Goal: Information Seeking & Learning: Learn about a topic

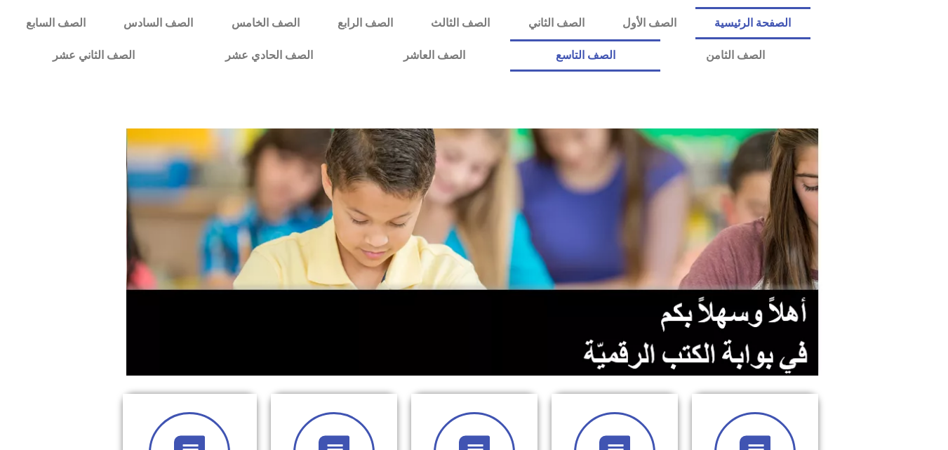
click at [510, 39] on link "الصف التاسع" at bounding box center [585, 55] width 150 height 32
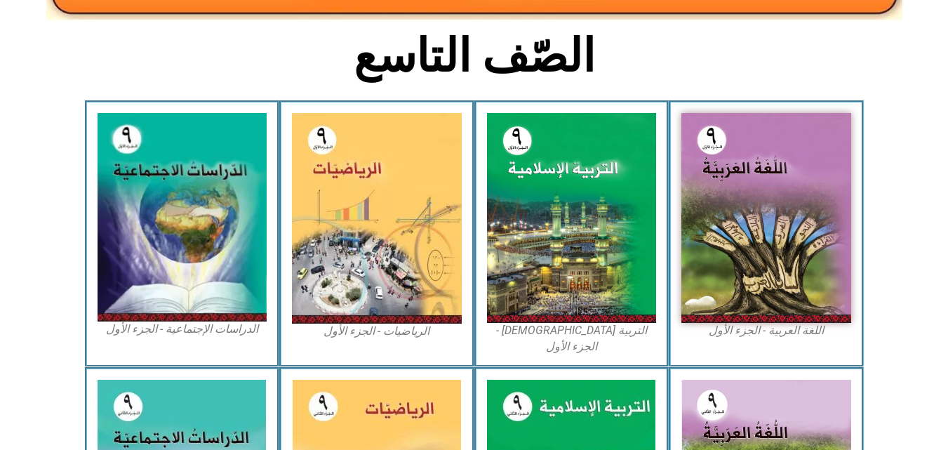
scroll to position [351, 0]
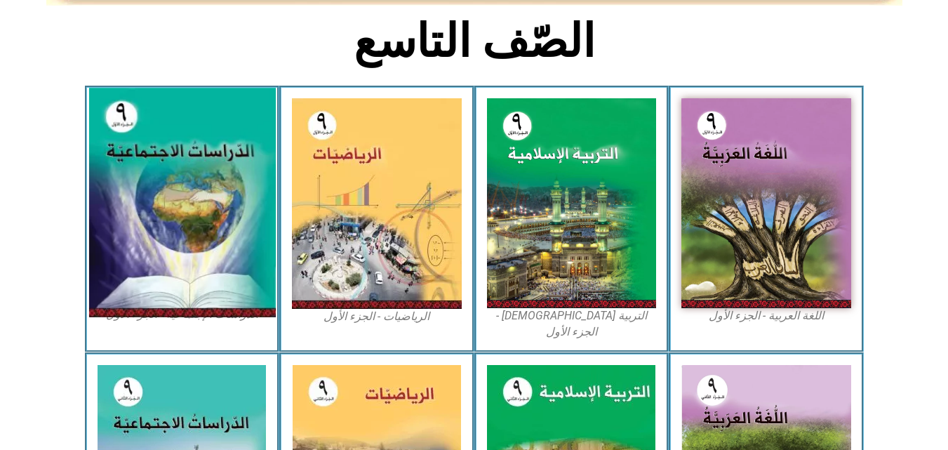
click at [175, 147] on img at bounding box center [181, 202] width 187 height 229
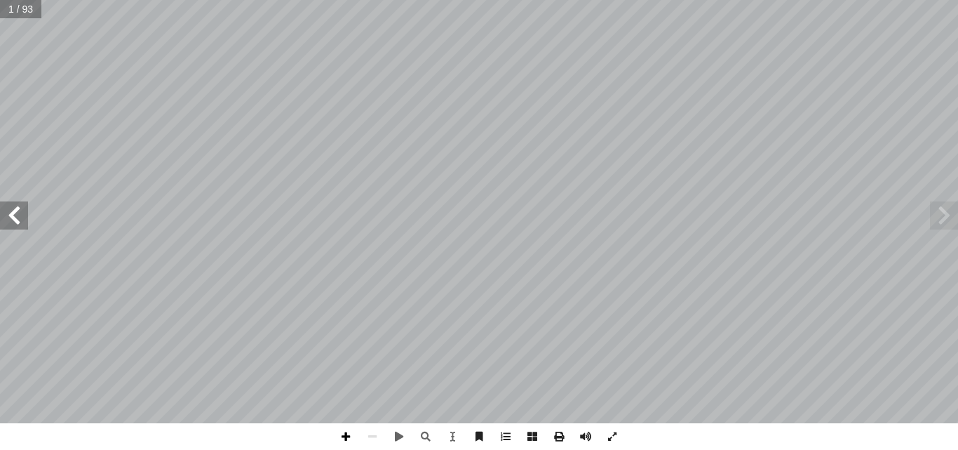
click at [349, 437] on span at bounding box center [346, 436] width 27 height 27
click at [369, 436] on span at bounding box center [372, 436] width 27 height 27
click at [18, 208] on span at bounding box center [14, 215] width 28 height 28
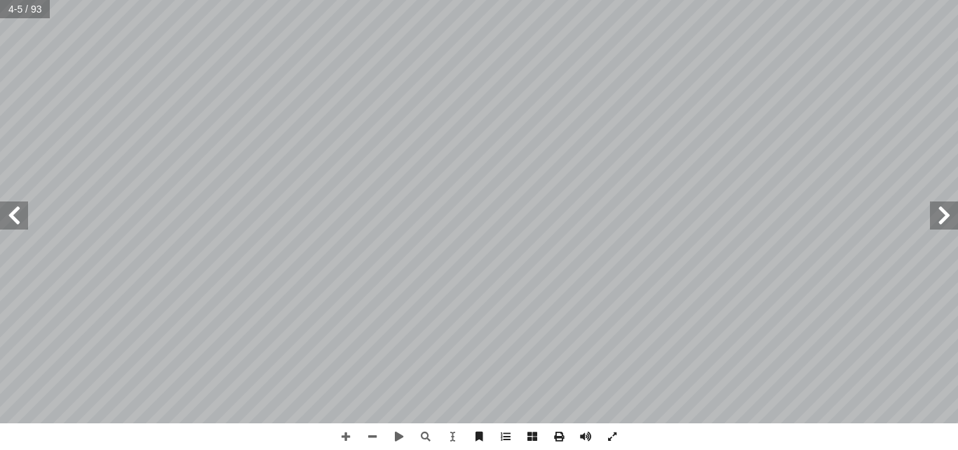
click at [18, 208] on span at bounding box center [14, 215] width 28 height 28
click at [372, 438] on span at bounding box center [372, 436] width 27 height 27
click at [530, 435] on span at bounding box center [532, 436] width 27 height 27
click at [939, 207] on span at bounding box center [944, 215] width 28 height 28
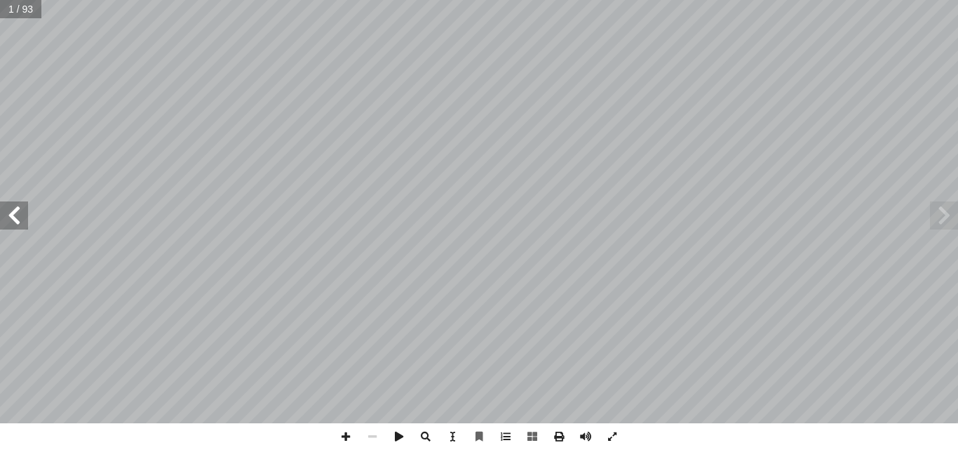
click at [25, 214] on span at bounding box center [14, 215] width 28 height 28
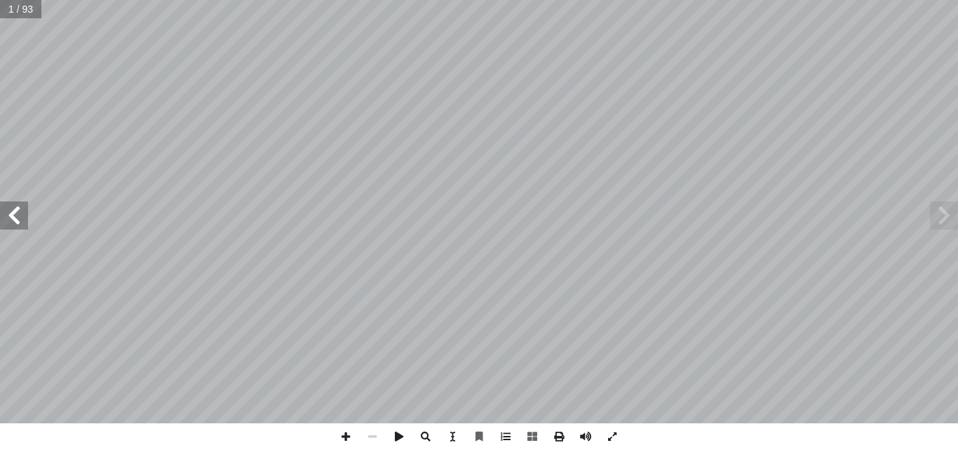
click at [25, 214] on span at bounding box center [14, 215] width 28 height 28
click at [944, 219] on span at bounding box center [944, 215] width 28 height 28
click at [25, 220] on span at bounding box center [14, 215] width 28 height 28
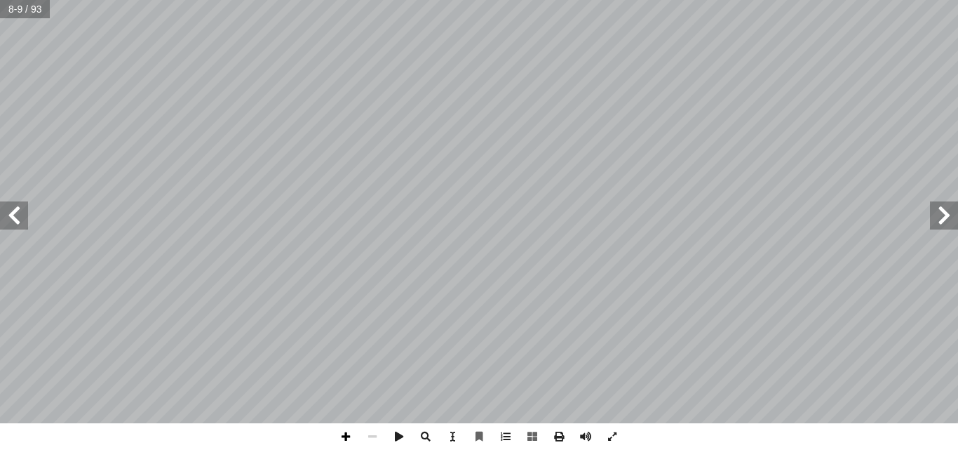
click at [347, 435] on span at bounding box center [346, 436] width 27 height 27
click at [8, 209] on span at bounding box center [14, 215] width 28 height 28
click at [948, 214] on span at bounding box center [944, 215] width 28 height 28
click at [18, 211] on span at bounding box center [14, 215] width 28 height 28
click at [19, 214] on span at bounding box center [14, 215] width 28 height 28
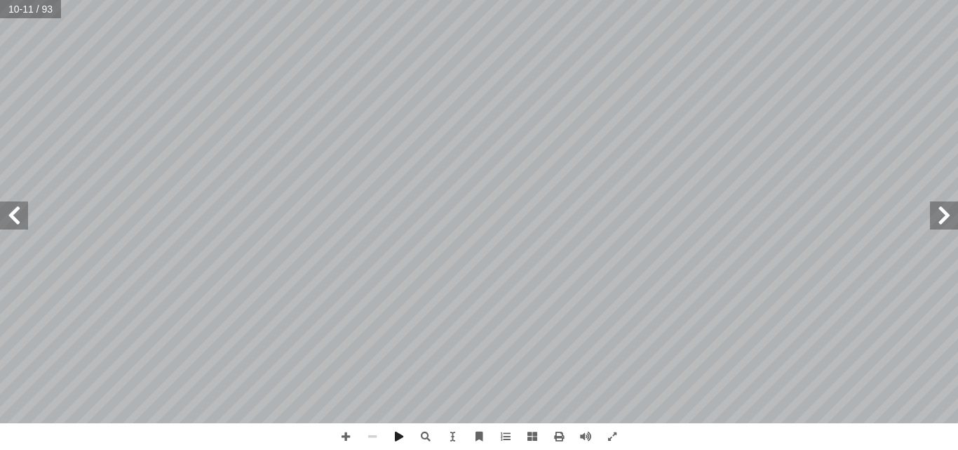
click at [18, 223] on span at bounding box center [14, 215] width 28 height 28
click at [949, 216] on span at bounding box center [944, 215] width 28 height 28
click at [347, 437] on span at bounding box center [346, 436] width 27 height 27
click at [15, 215] on span at bounding box center [14, 215] width 28 height 28
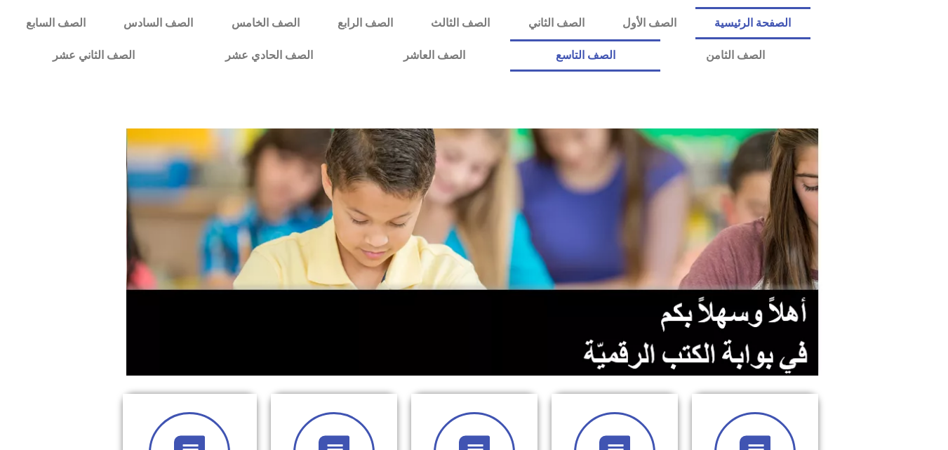
click at [510, 39] on link "الصف التاسع" at bounding box center [585, 55] width 150 height 32
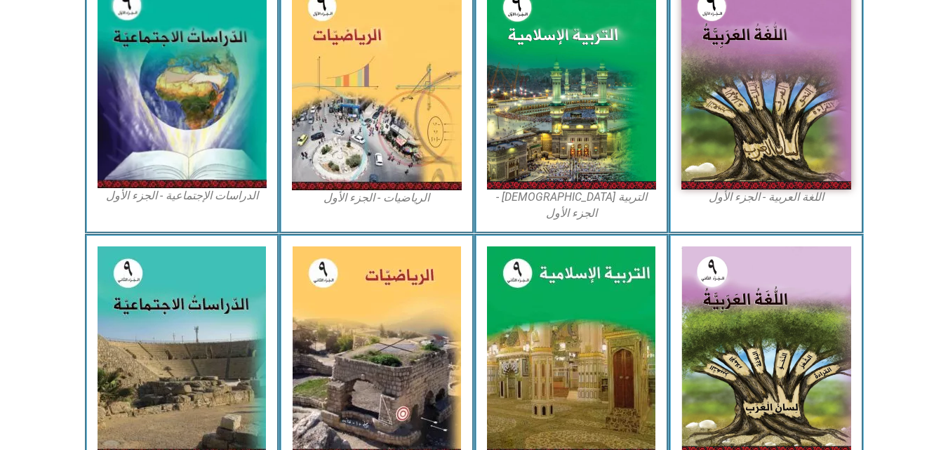
scroll to position [491, 0]
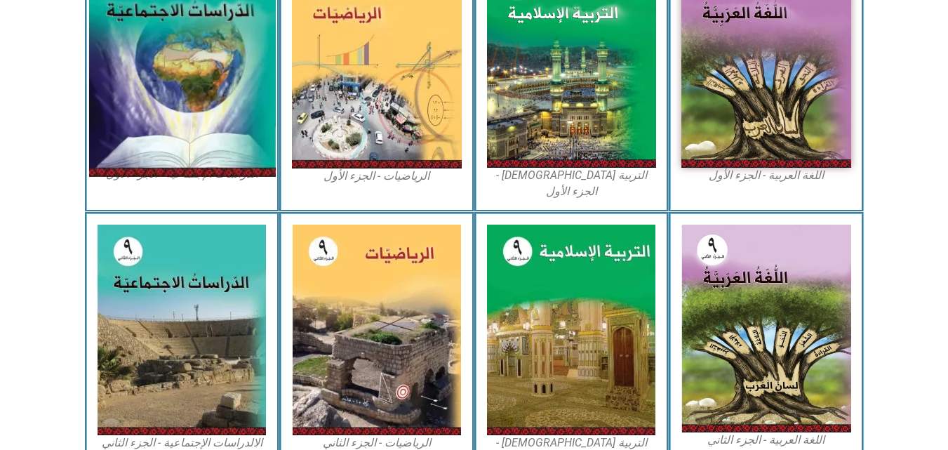
click at [180, 69] on img at bounding box center [181, 62] width 187 height 229
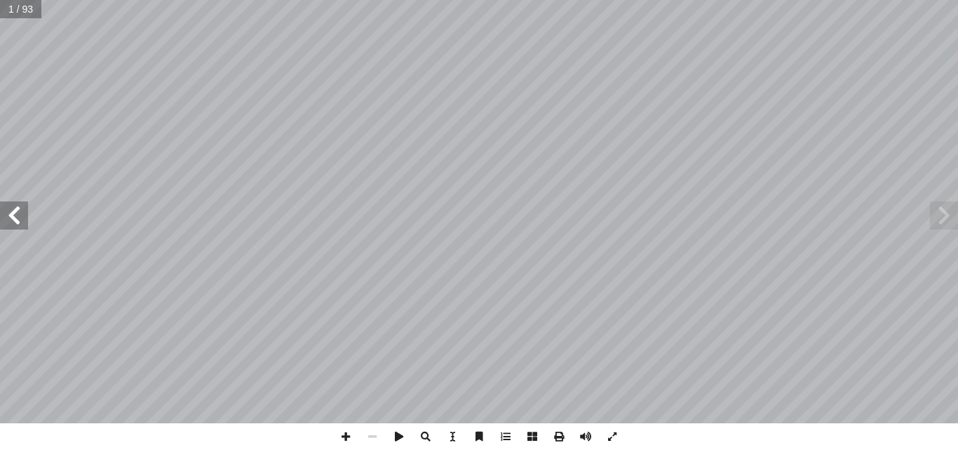
click at [22, 215] on span at bounding box center [14, 215] width 28 height 28
click at [15, 209] on span at bounding box center [14, 215] width 28 height 28
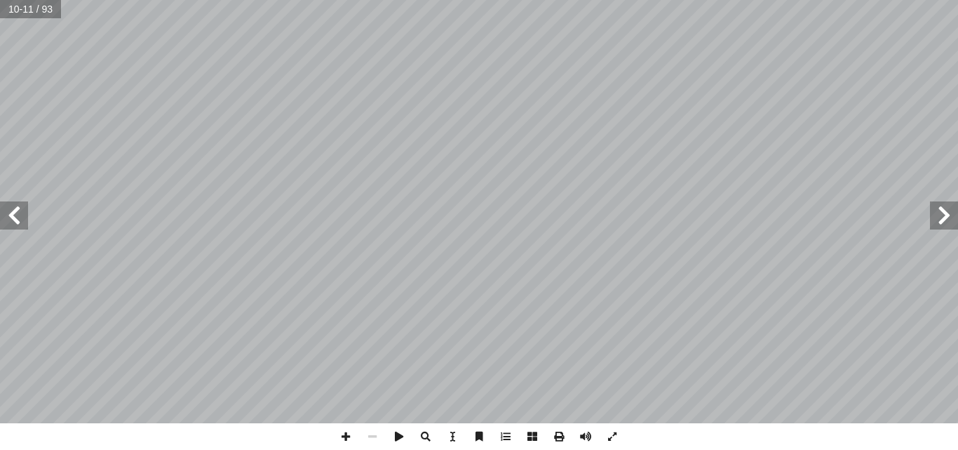
click at [15, 209] on span at bounding box center [14, 215] width 28 height 28
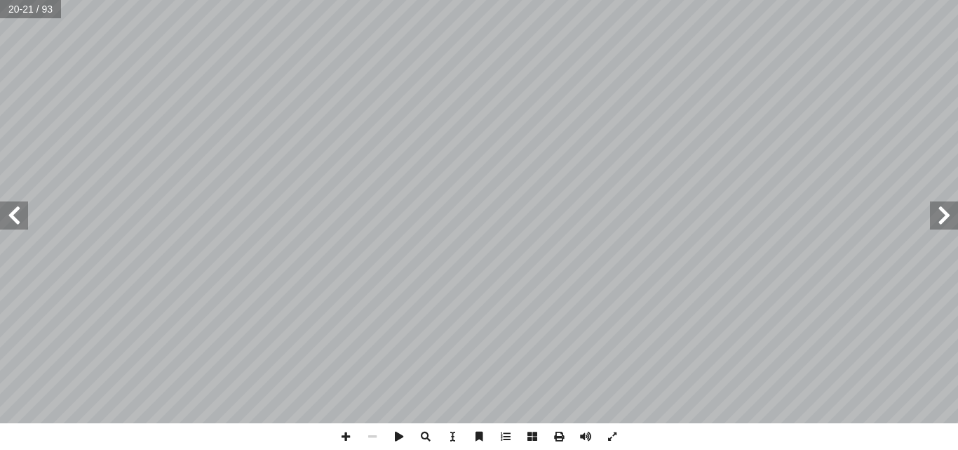
click at [948, 210] on span at bounding box center [944, 215] width 28 height 28
click at [21, 217] on span at bounding box center [14, 215] width 28 height 28
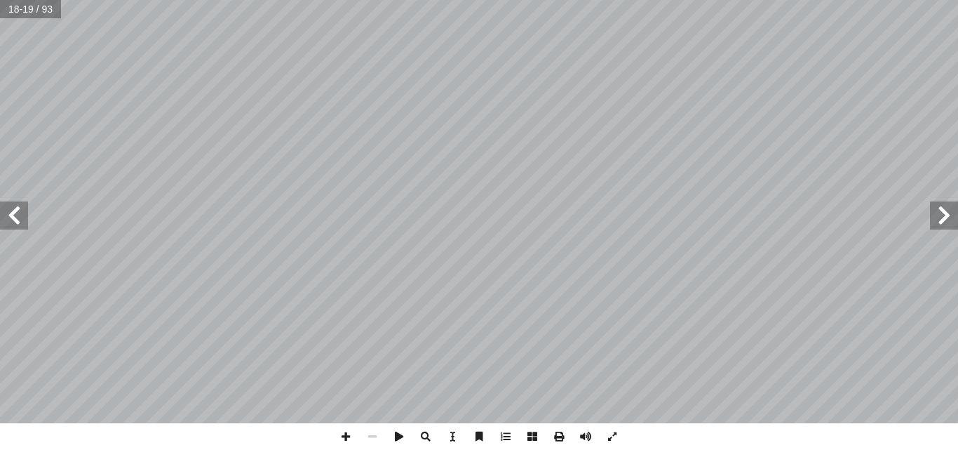
click at [21, 217] on span at bounding box center [14, 215] width 28 height 28
click at [350, 434] on span at bounding box center [346, 436] width 27 height 27
click at [14, 215] on span at bounding box center [14, 215] width 28 height 28
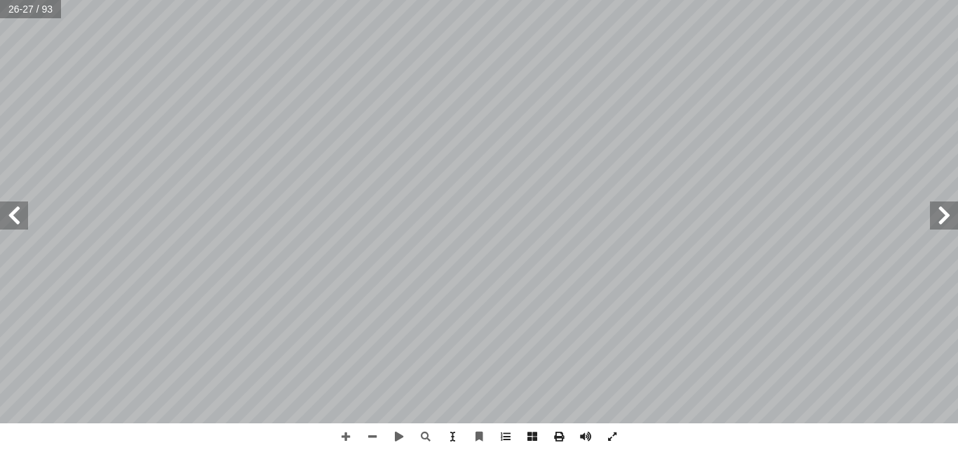
click at [11, 214] on span at bounding box center [14, 215] width 28 height 28
click at [13, 215] on span at bounding box center [14, 215] width 28 height 28
click at [19, 212] on span at bounding box center [14, 215] width 28 height 28
click at [943, 214] on span at bounding box center [944, 215] width 28 height 28
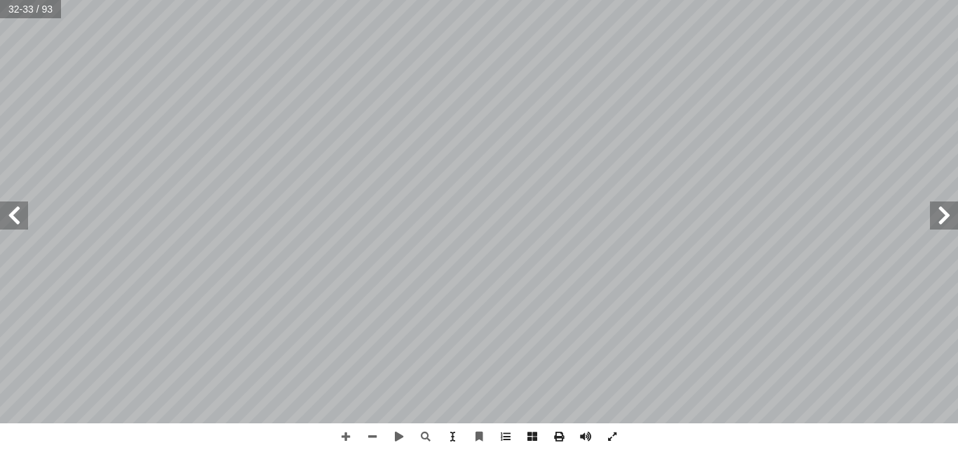
click at [943, 214] on span at bounding box center [944, 215] width 28 height 28
click at [20, 216] on span at bounding box center [14, 215] width 28 height 28
click at [20, 220] on span at bounding box center [14, 215] width 28 height 28
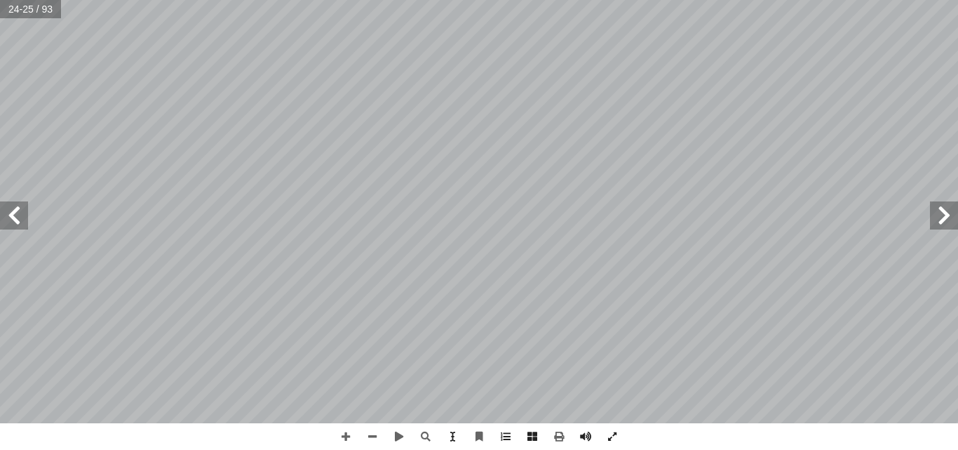
click at [20, 220] on span at bounding box center [14, 215] width 28 height 28
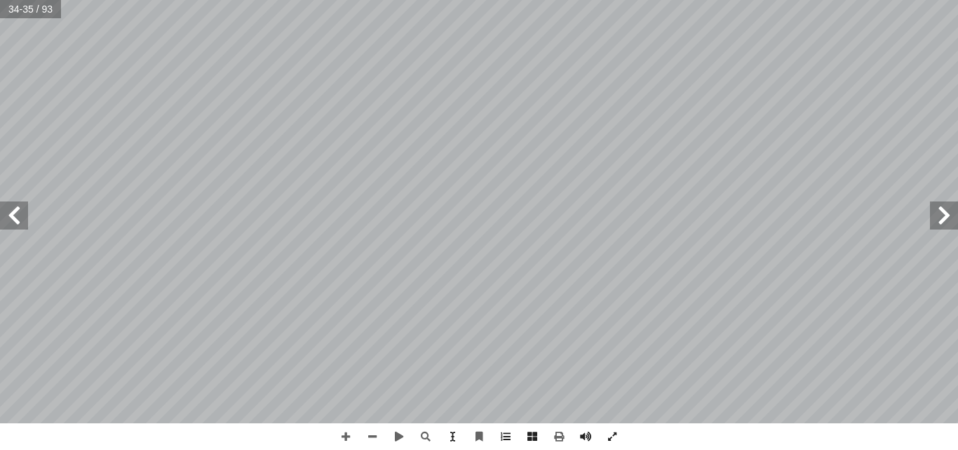
click at [20, 220] on span at bounding box center [14, 215] width 28 height 28
click at [949, 216] on span at bounding box center [944, 215] width 28 height 28
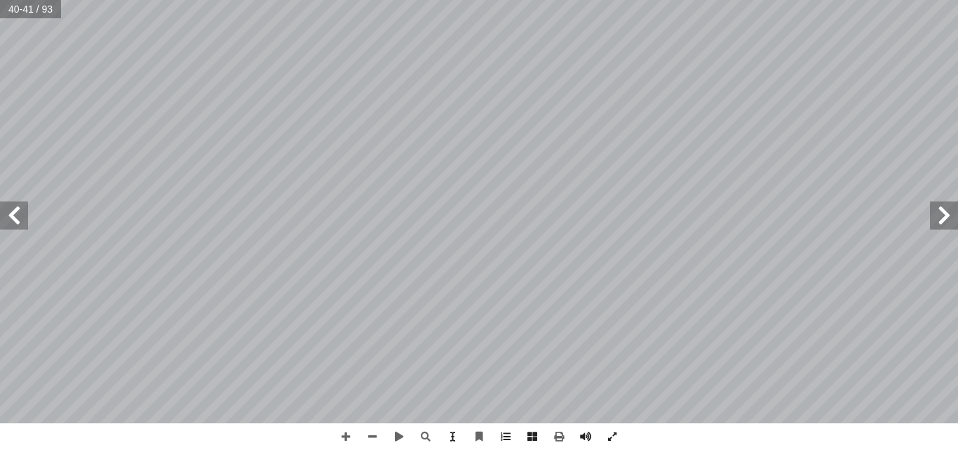
click at [949, 216] on span at bounding box center [944, 215] width 28 height 28
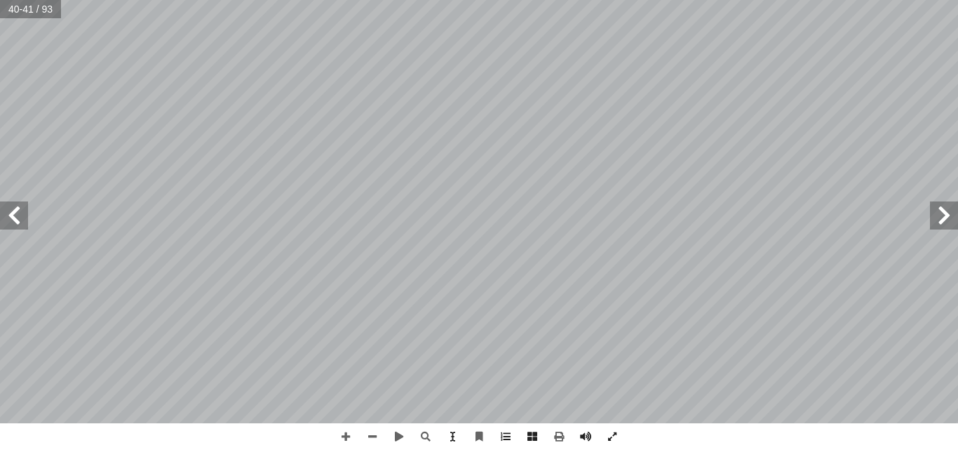
click at [949, 216] on span at bounding box center [944, 215] width 28 height 28
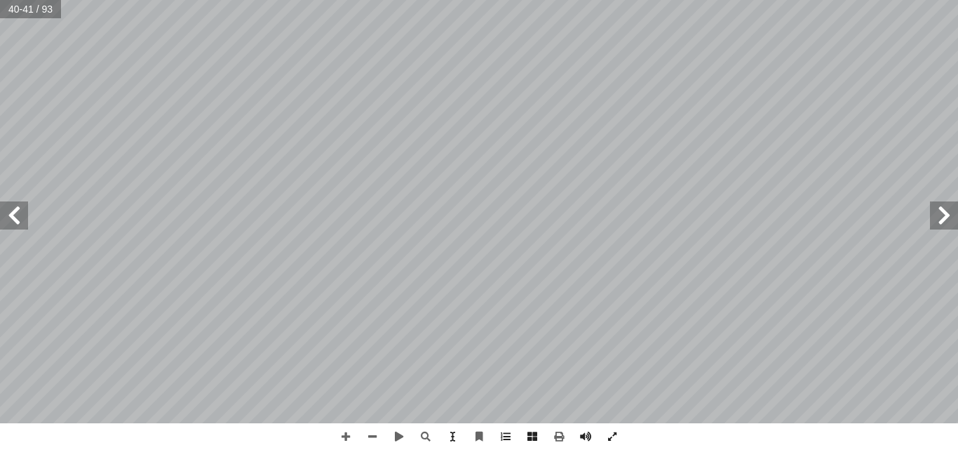
click at [949, 216] on span at bounding box center [944, 215] width 28 height 28
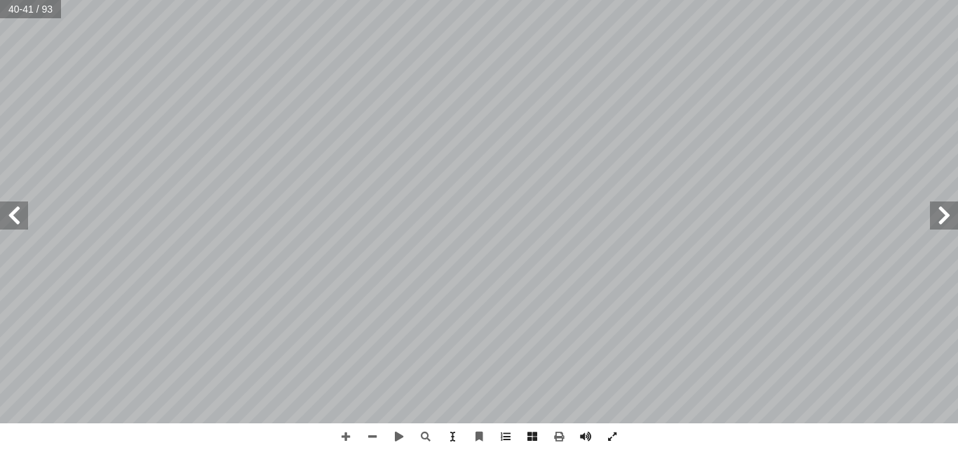
click at [949, 216] on span at bounding box center [944, 215] width 28 height 28
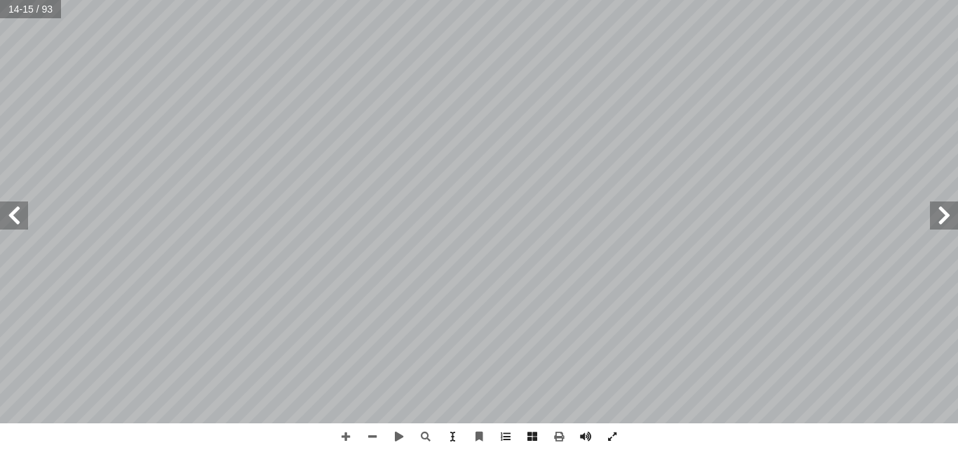
click at [949, 216] on span at bounding box center [944, 215] width 28 height 28
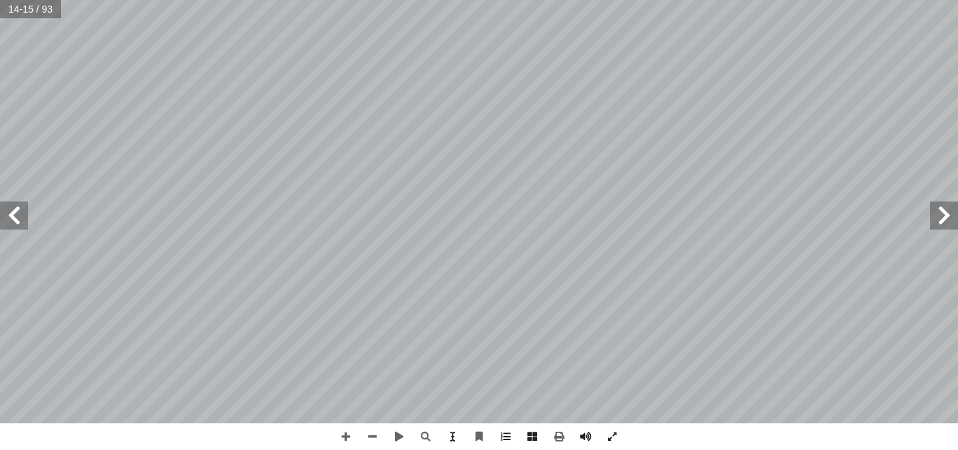
click at [949, 216] on span at bounding box center [944, 215] width 28 height 28
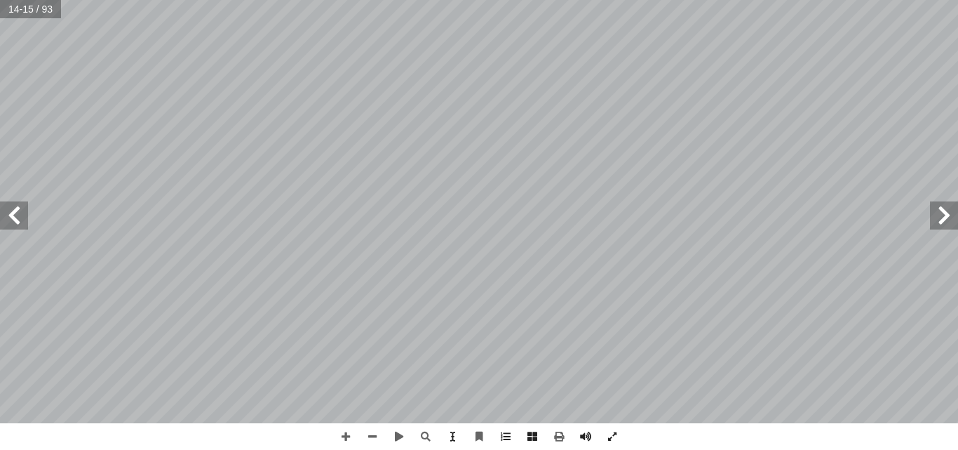
click at [949, 216] on span at bounding box center [944, 215] width 28 height 28
click at [17, 213] on span at bounding box center [14, 215] width 28 height 28
